Goal: Navigation & Orientation: Go to known website

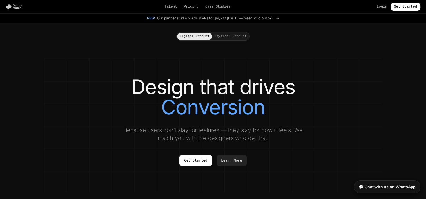
click at [16, 7] on img at bounding box center [15, 7] width 19 height 6
click at [11, 8] on img at bounding box center [15, 7] width 19 height 6
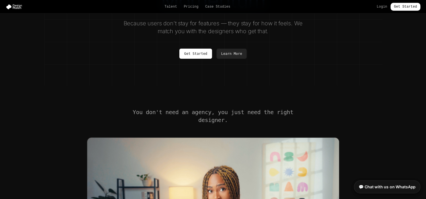
scroll to position [113, 0]
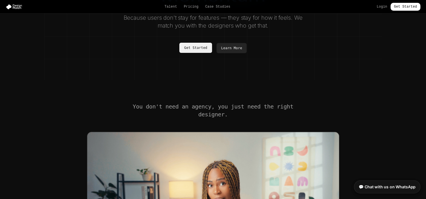
click at [198, 47] on link "Get Started" at bounding box center [195, 48] width 33 height 10
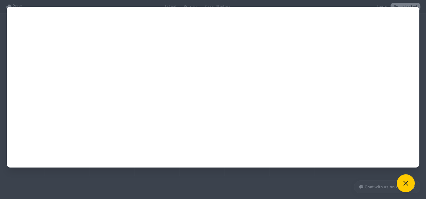
scroll to position [0, 0]
click at [409, 181] on icon at bounding box center [405, 183] width 8 height 8
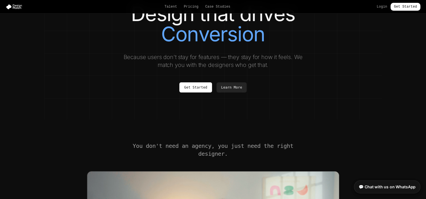
scroll to position [84, 0]
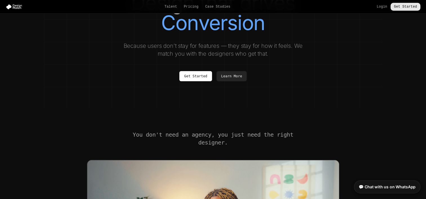
click at [403, 9] on link "Get Started" at bounding box center [405, 7] width 30 height 8
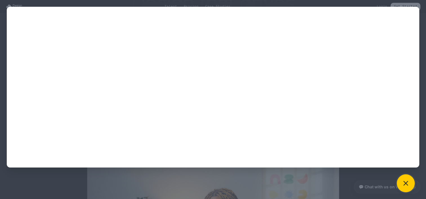
click at [409, 185] on button at bounding box center [405, 183] width 18 height 18
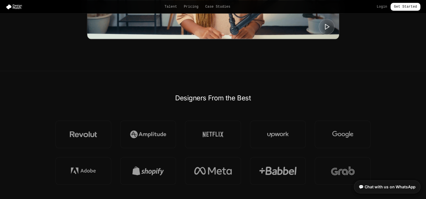
scroll to position [394, 0]
